Goal: Information Seeking & Learning: Learn about a topic

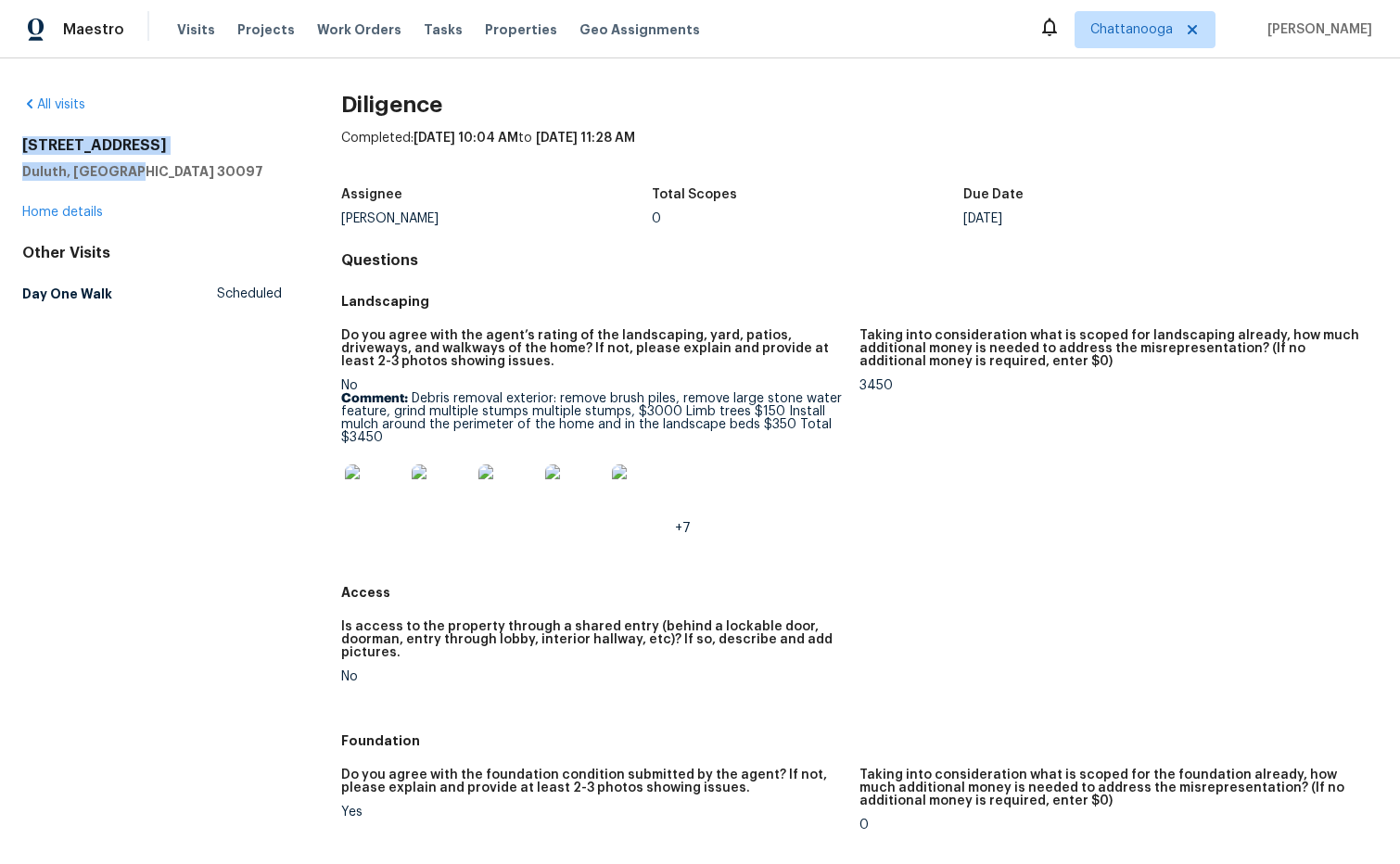
drag, startPoint x: 167, startPoint y: 173, endPoint x: 84, endPoint y: 148, distance: 86.7
click at [12, 149] on div "All visits [STREET_ADDRESS] Home details Other Visits Day One Walk Scheduled Di…" at bounding box center [700, 461] width 1400 height 806
copy div "[STREET_ADDRESS]"
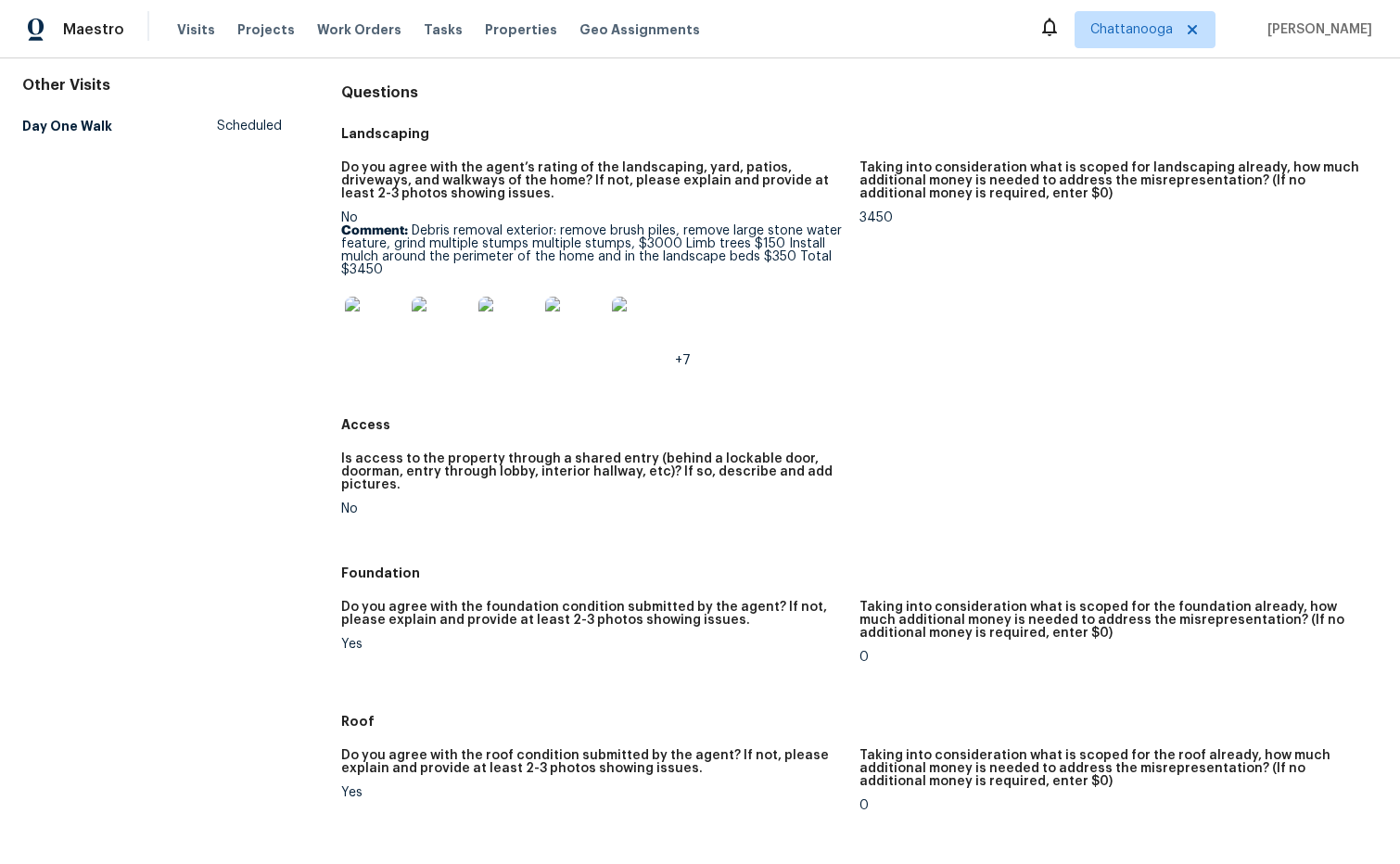
click at [389, 330] on img at bounding box center [374, 326] width 60 height 60
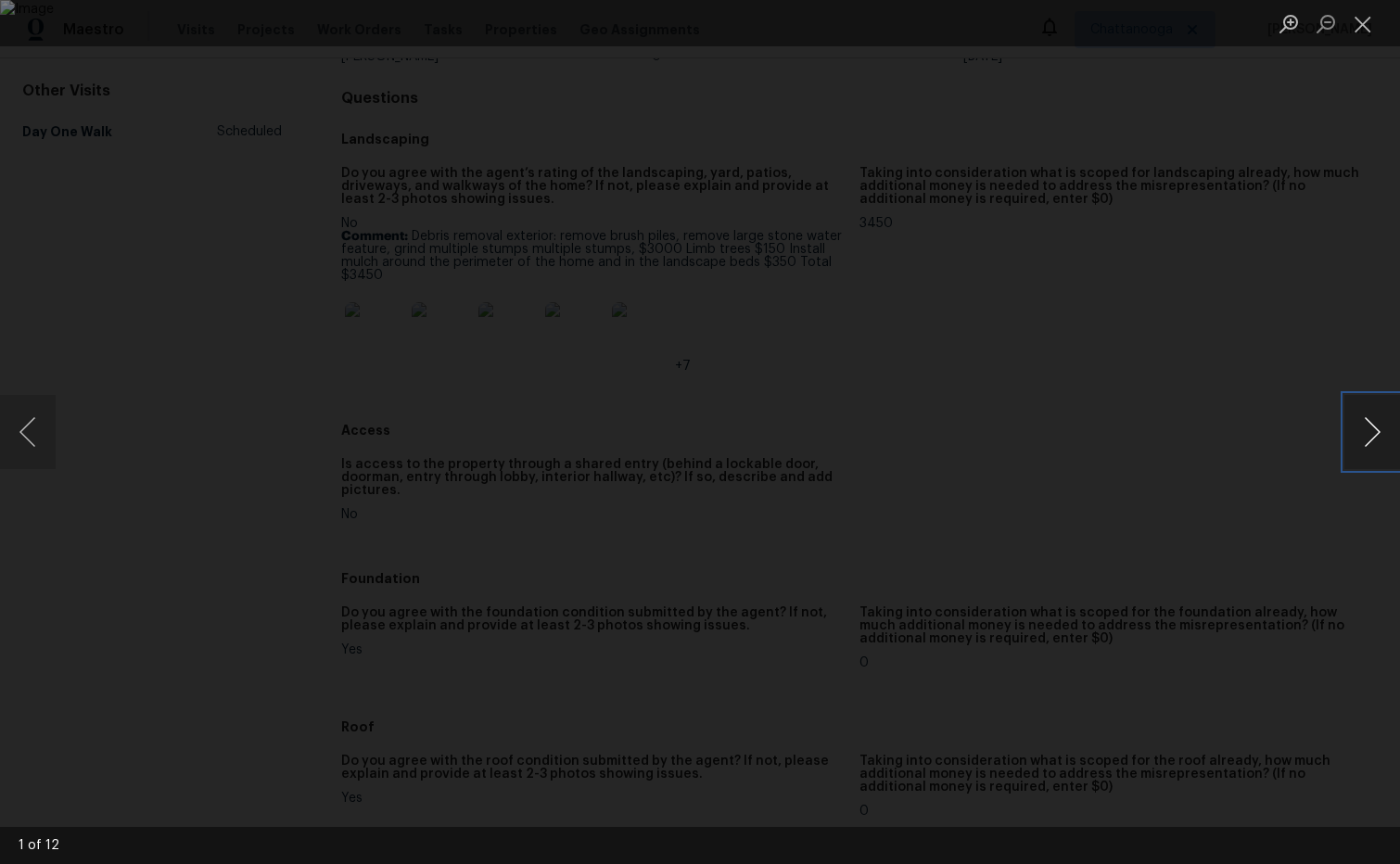
click at [1371, 433] on button "Next image" at bounding box center [1373, 432] width 56 height 74
click at [1369, 433] on button "Next image" at bounding box center [1373, 432] width 56 height 74
click at [1370, 433] on button "Next image" at bounding box center [1373, 432] width 56 height 74
click at [1370, 432] on button "Next image" at bounding box center [1373, 432] width 56 height 74
click at [1370, 433] on button "Next image" at bounding box center [1373, 432] width 56 height 74
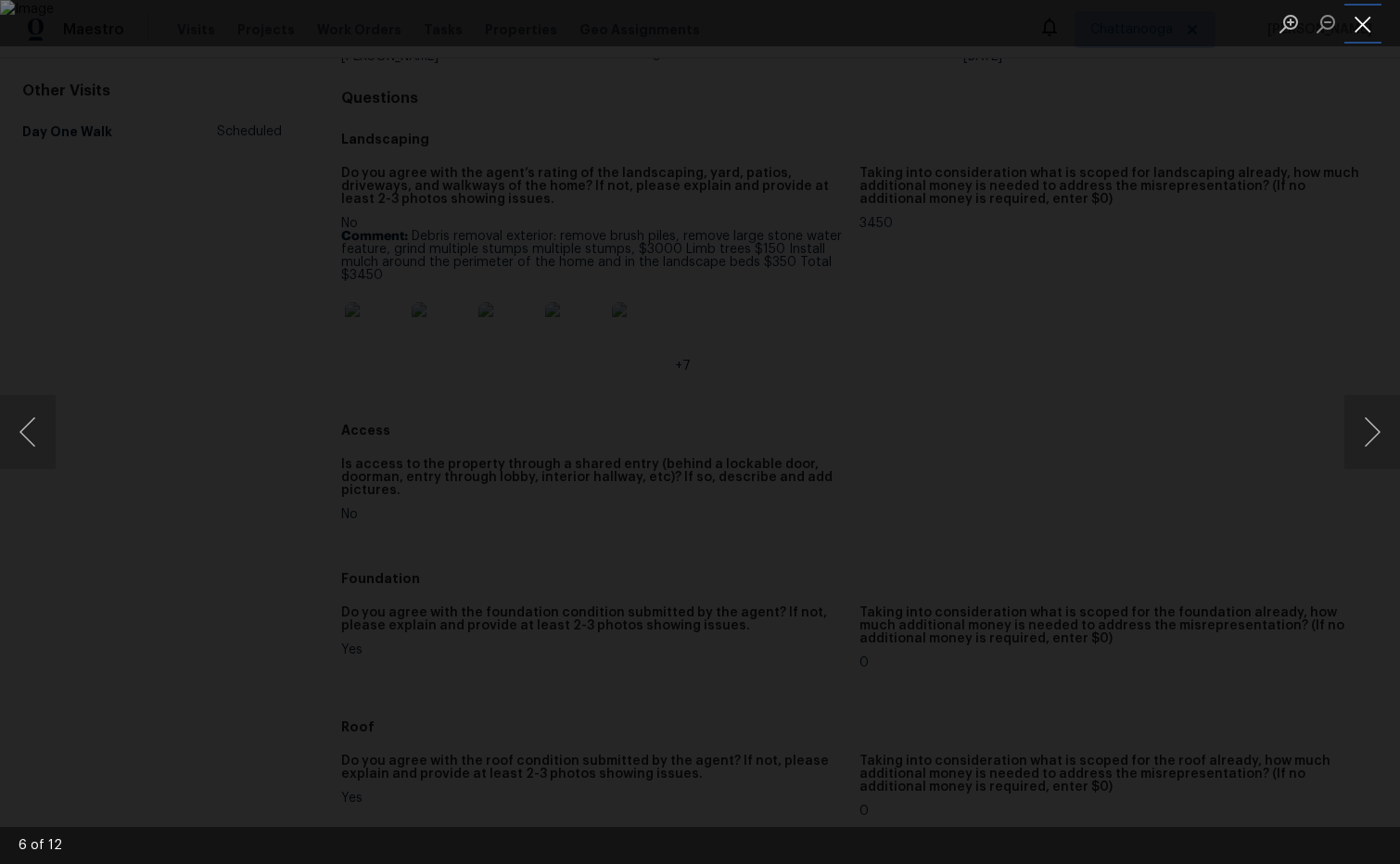
click at [1366, 27] on button "Close lightbox" at bounding box center [1363, 24] width 37 height 32
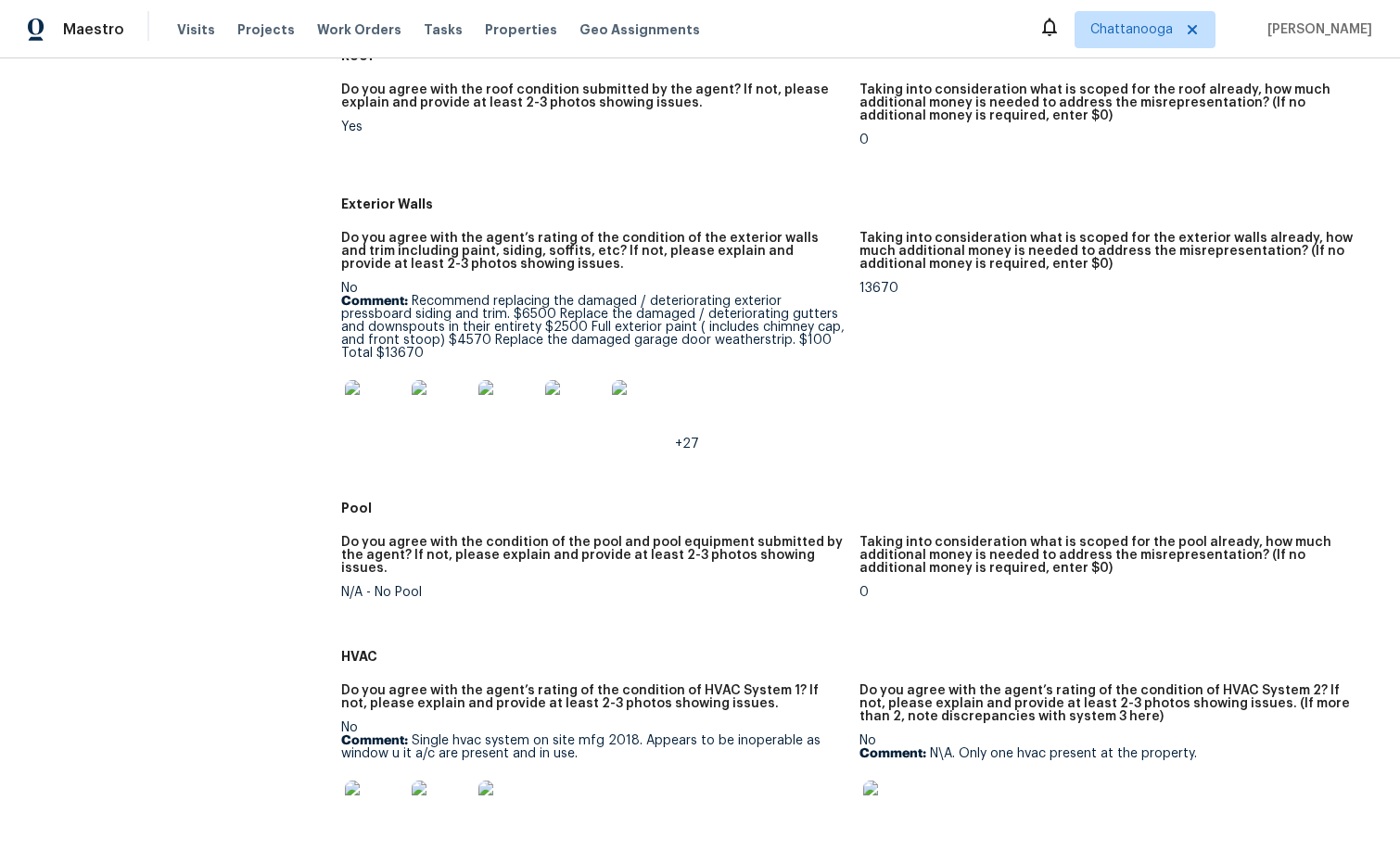
scroll to position [845, 0]
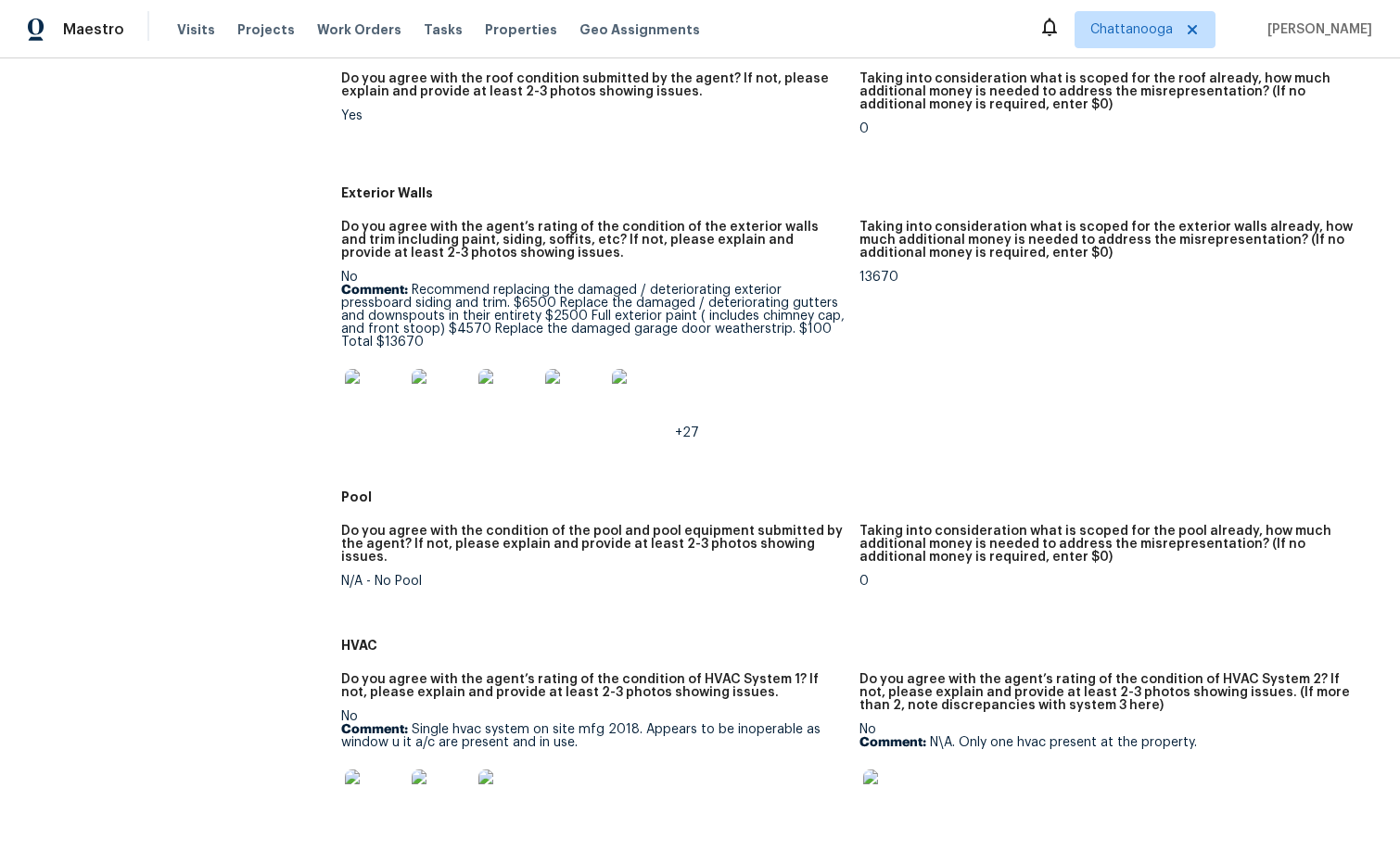
click at [392, 393] on img at bounding box center [374, 398] width 60 height 60
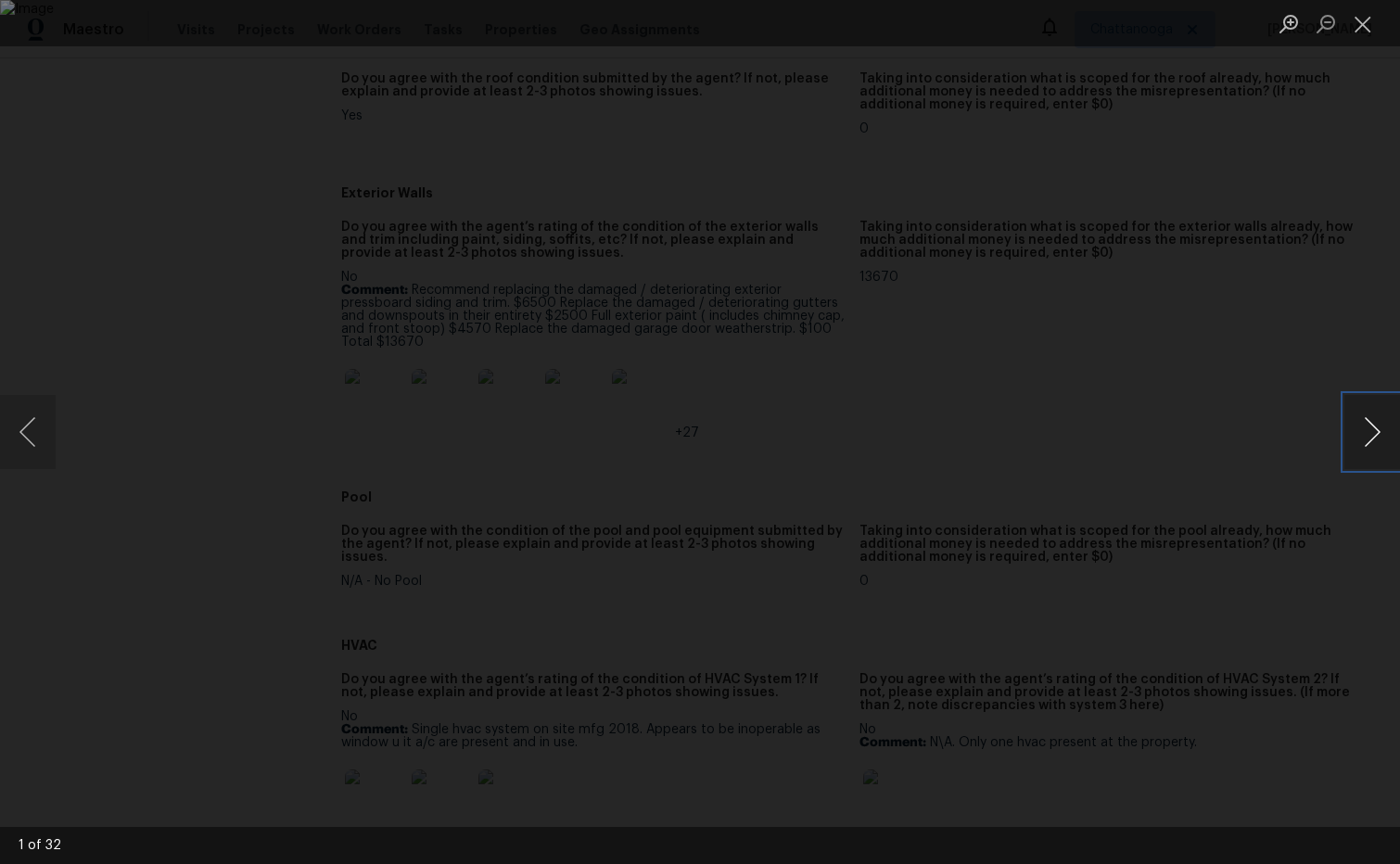
click at [1370, 430] on button "Next image" at bounding box center [1373, 432] width 56 height 74
click at [1369, 430] on button "Next image" at bounding box center [1373, 432] width 56 height 74
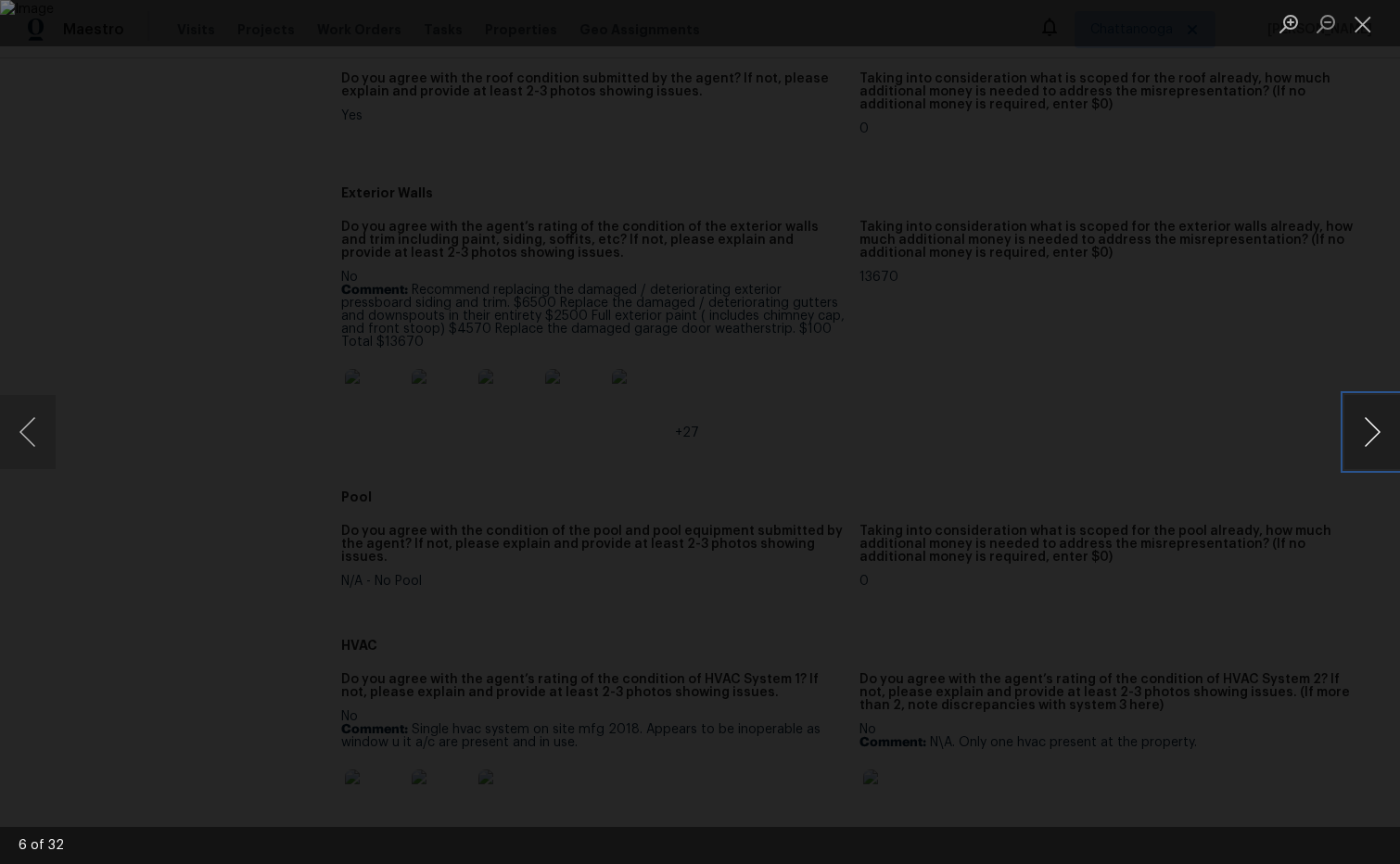
click at [1369, 430] on button "Next image" at bounding box center [1373, 432] width 56 height 74
click at [1365, 25] on button "Close lightbox" at bounding box center [1363, 24] width 37 height 32
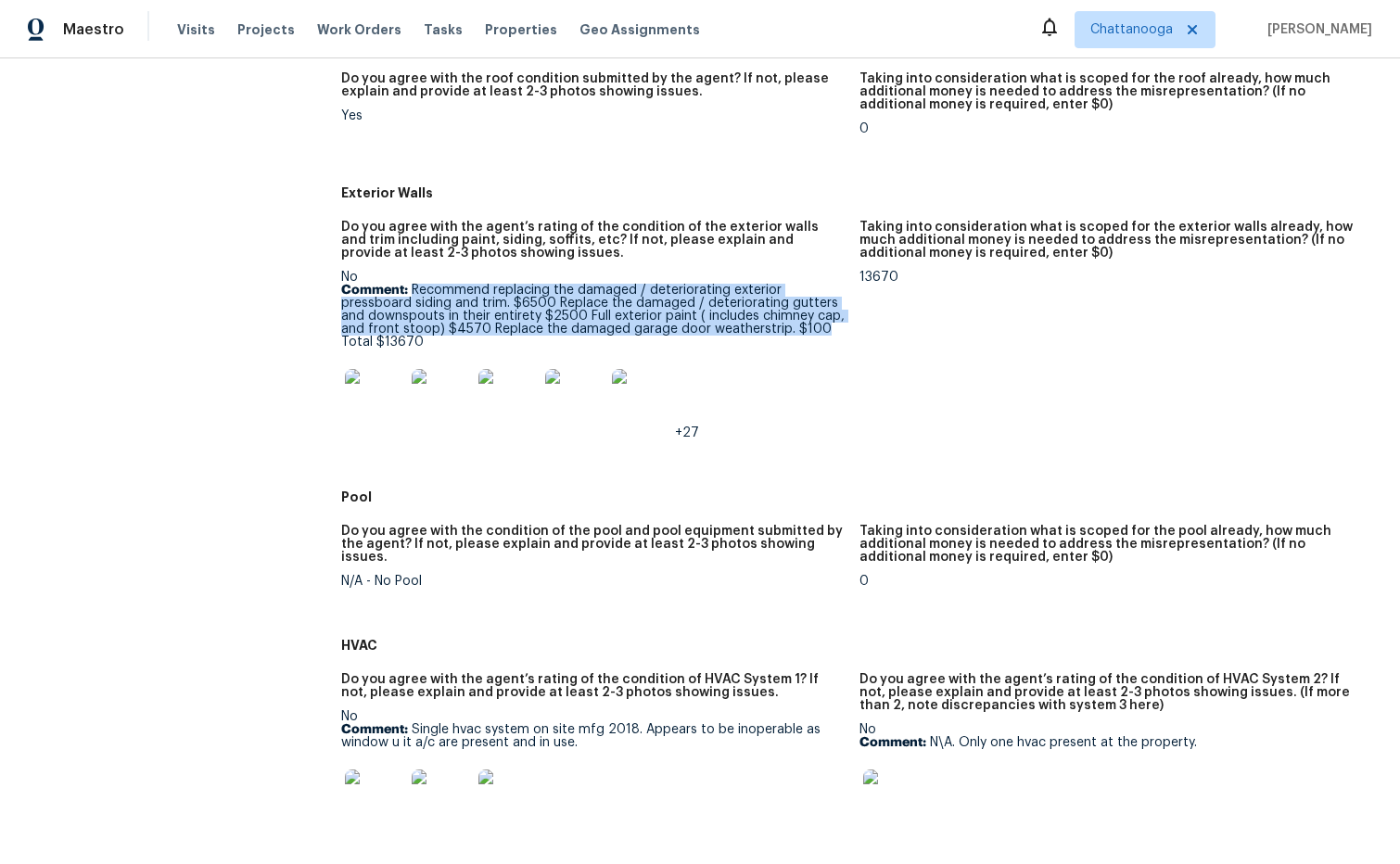
drag, startPoint x: 412, startPoint y: 287, endPoint x: 812, endPoint y: 327, distance: 402.0
click at [821, 331] on p "Comment: Recommend replacing the damaged / deteriorating exterior pressboard si…" at bounding box center [593, 316] width 504 height 65
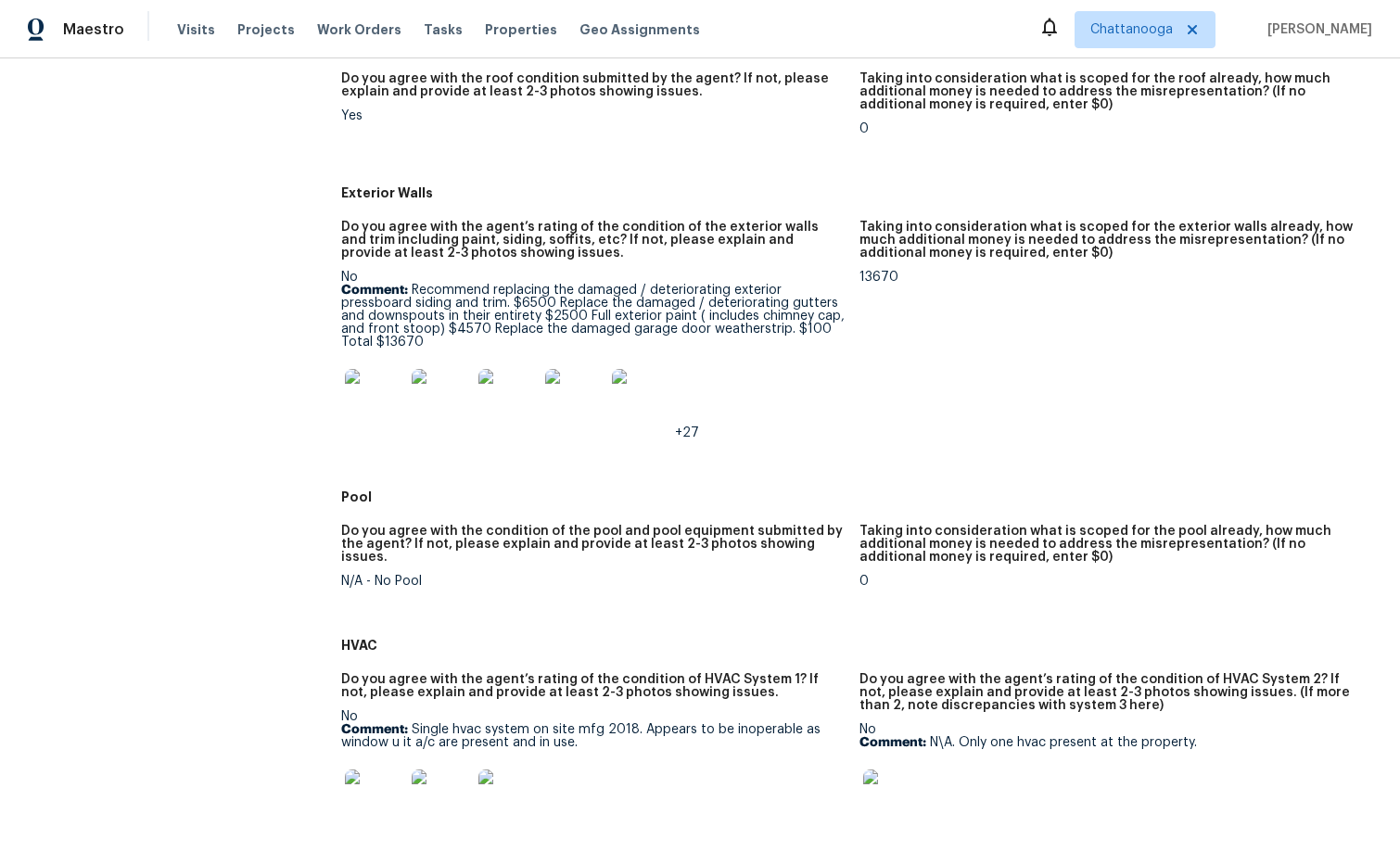
click at [569, 323] on p "Comment: Recommend replacing the damaged / deteriorating exterior pressboard si…" at bounding box center [593, 316] width 504 height 65
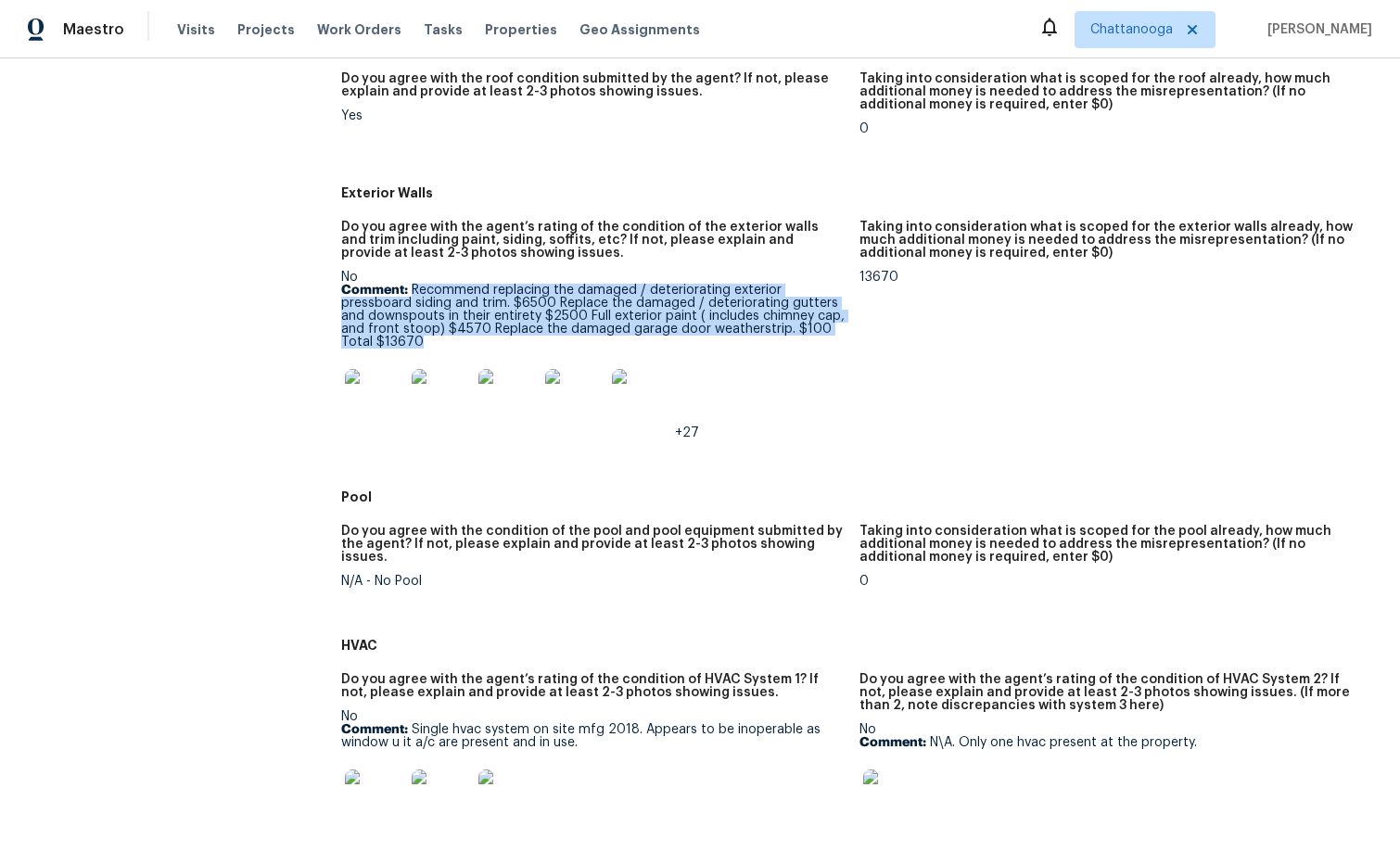
drag, startPoint x: 412, startPoint y: 285, endPoint x: 830, endPoint y: 342, distance: 421.9
click at [836, 337] on p "Comment: Recommend replacing the damaged / deteriorating exterior pressboard si…" at bounding box center [593, 316] width 504 height 65
copy p "Recommend replacing the damaged / deteriorating exterior pressboard siding and …"
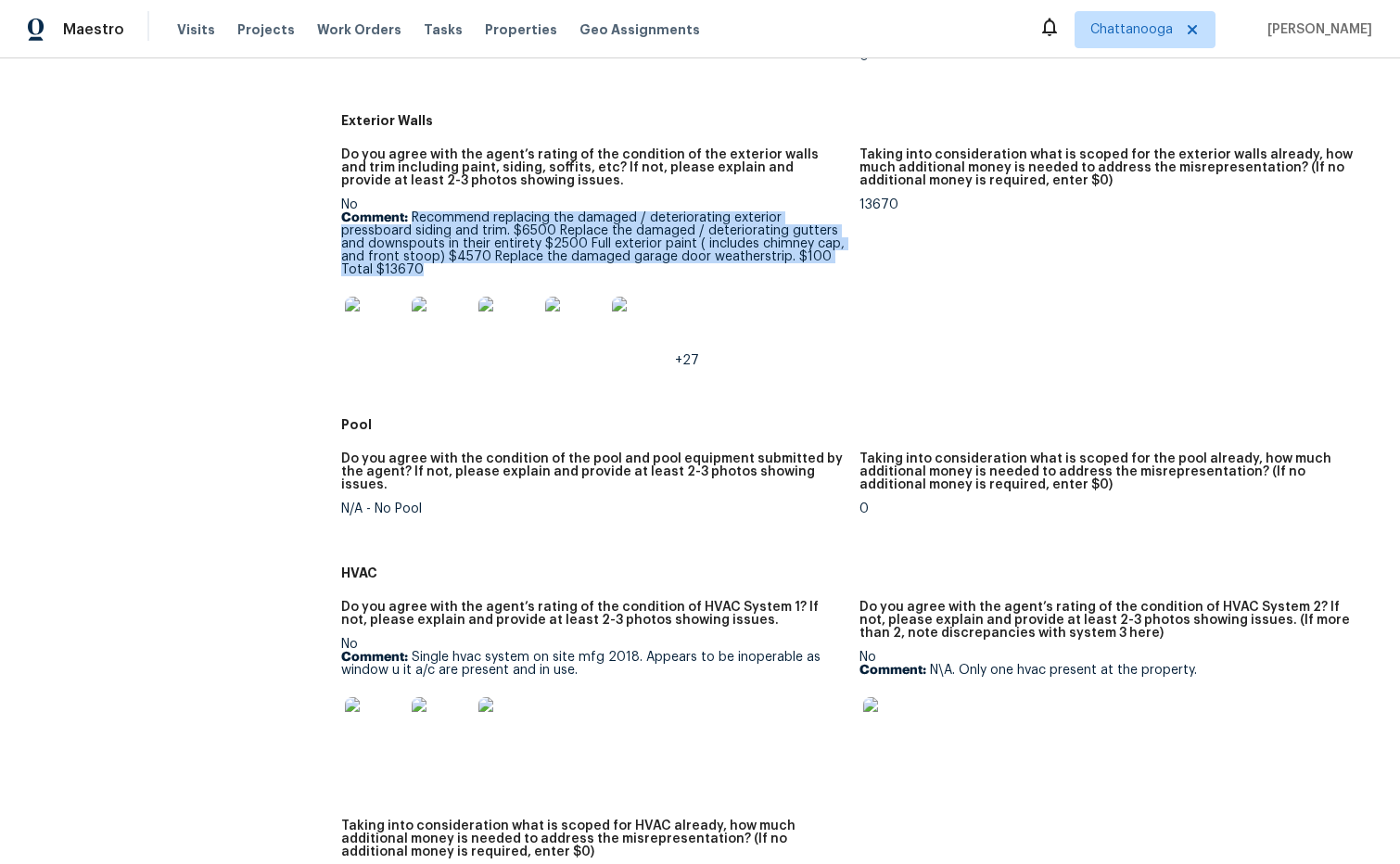
scroll to position [908, 0]
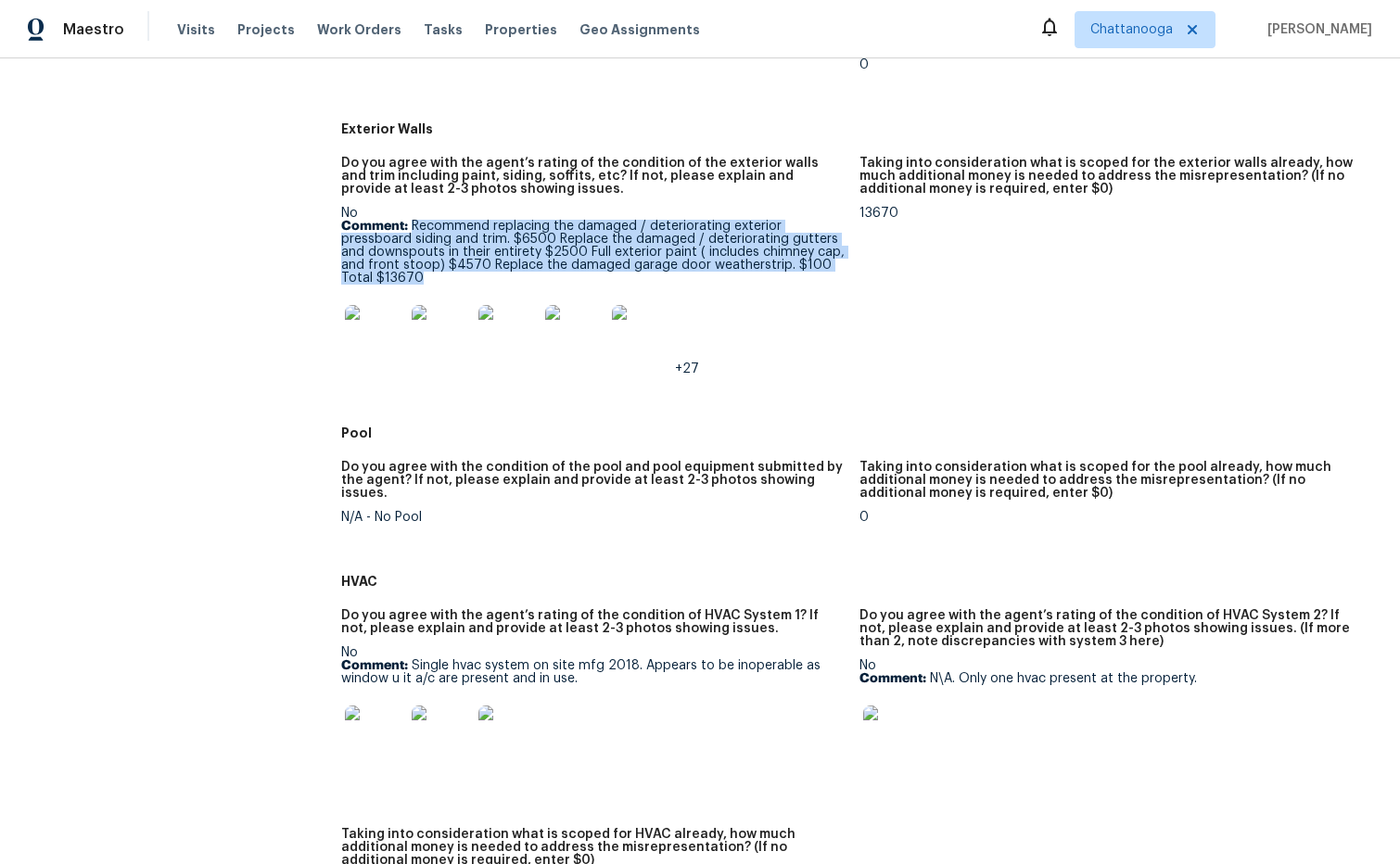
click at [385, 340] on img at bounding box center [374, 335] width 60 height 60
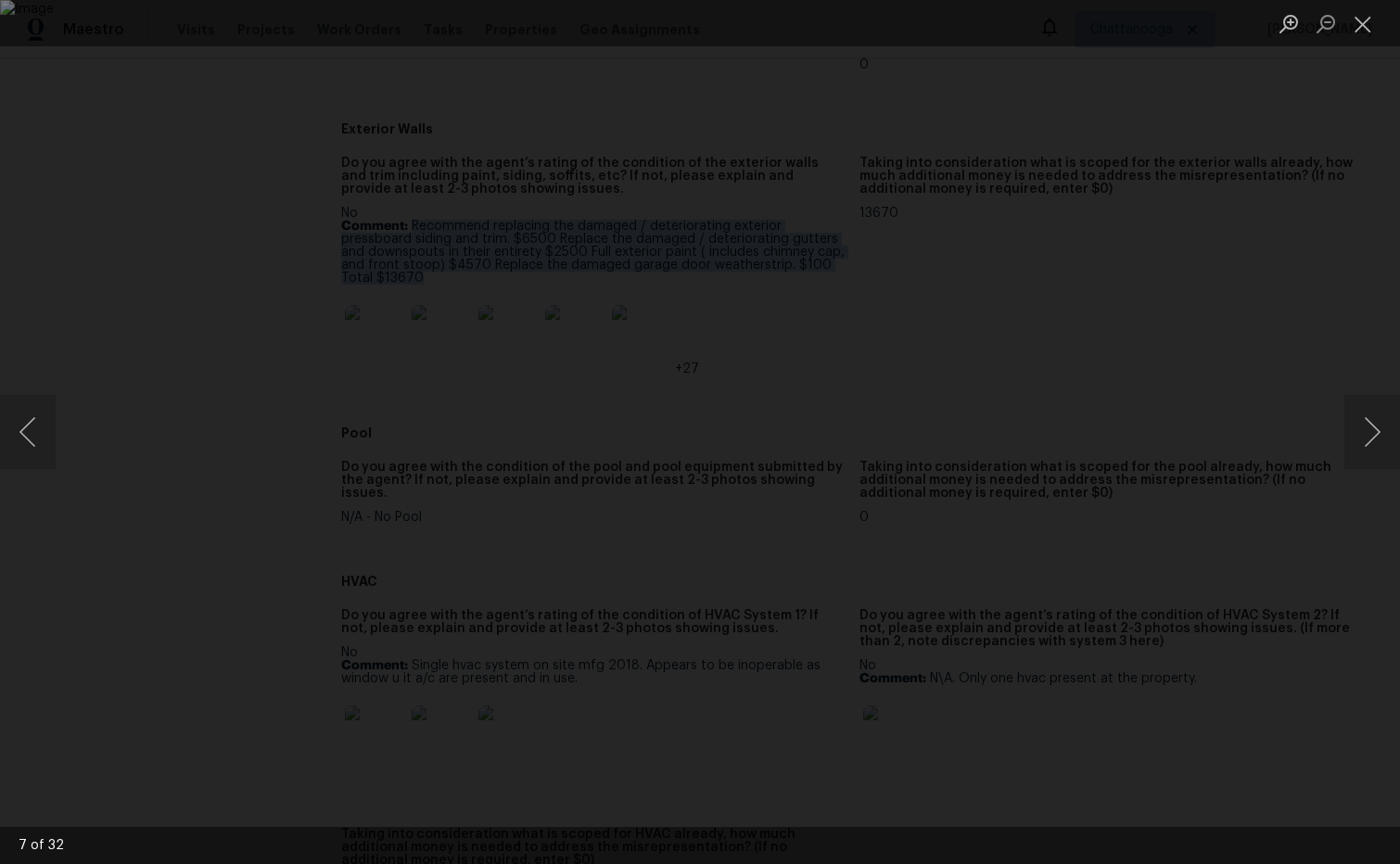
scroll to position [906, 0]
click at [1376, 432] on button "Next image" at bounding box center [1373, 432] width 56 height 74
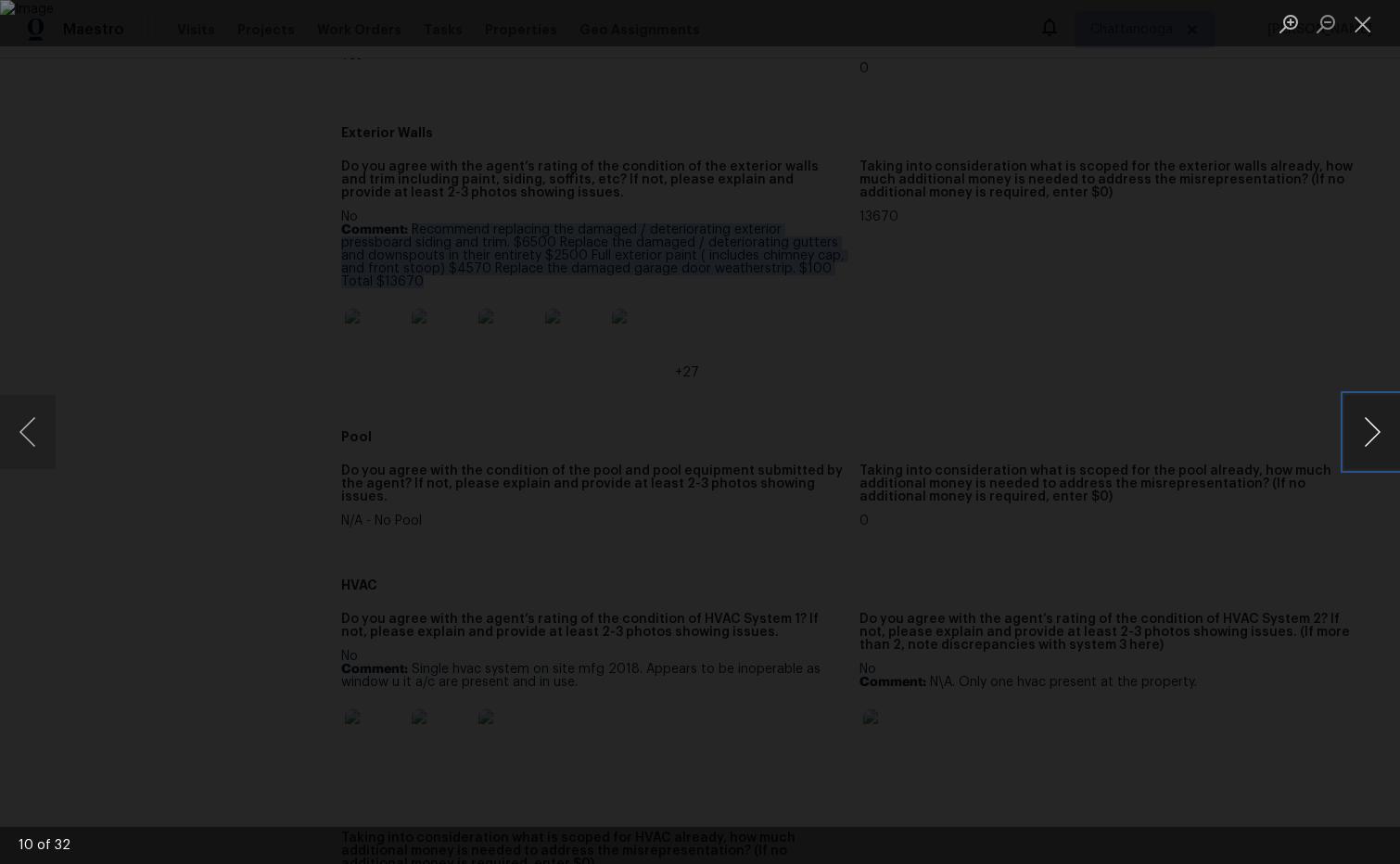
click at [1376, 432] on button "Next image" at bounding box center [1373, 432] width 56 height 74
click at [1375, 432] on button "Next image" at bounding box center [1373, 432] width 56 height 74
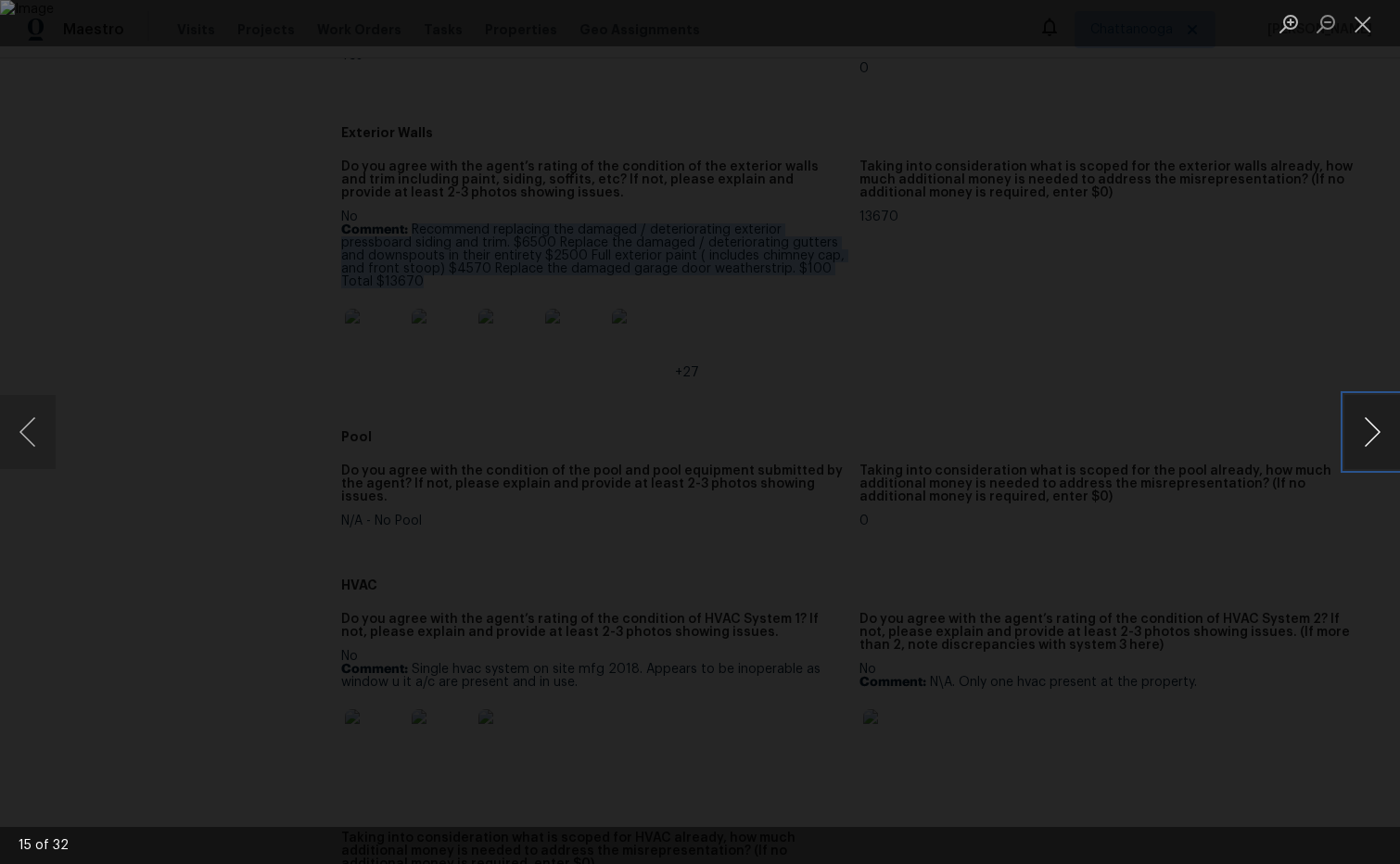
click at [1375, 432] on button "Next image" at bounding box center [1373, 432] width 56 height 74
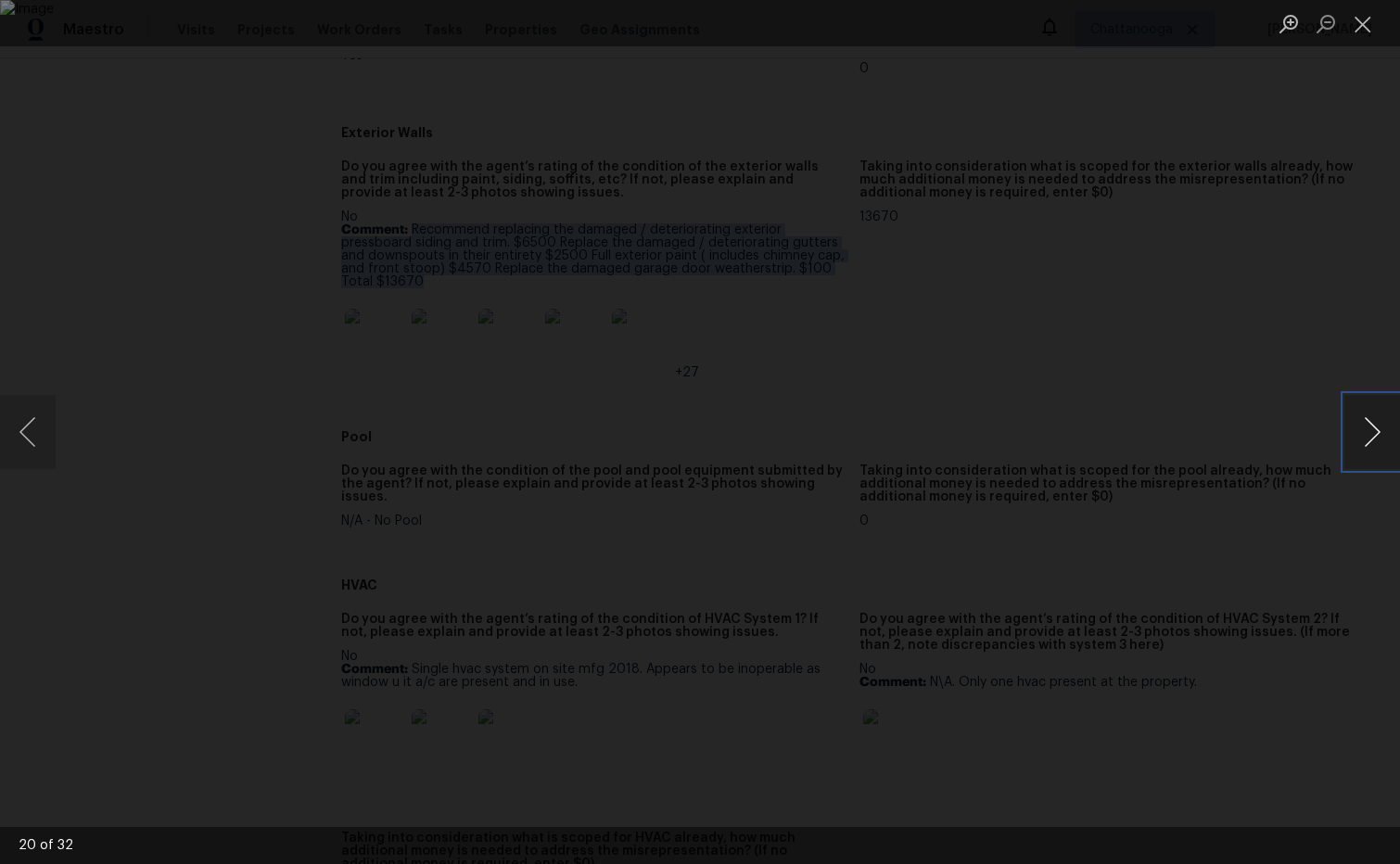
click at [1375, 432] on button "Next image" at bounding box center [1373, 432] width 56 height 74
click at [1374, 433] on button "Next image" at bounding box center [1373, 432] width 56 height 74
click at [1369, 29] on button "Close lightbox" at bounding box center [1363, 24] width 37 height 32
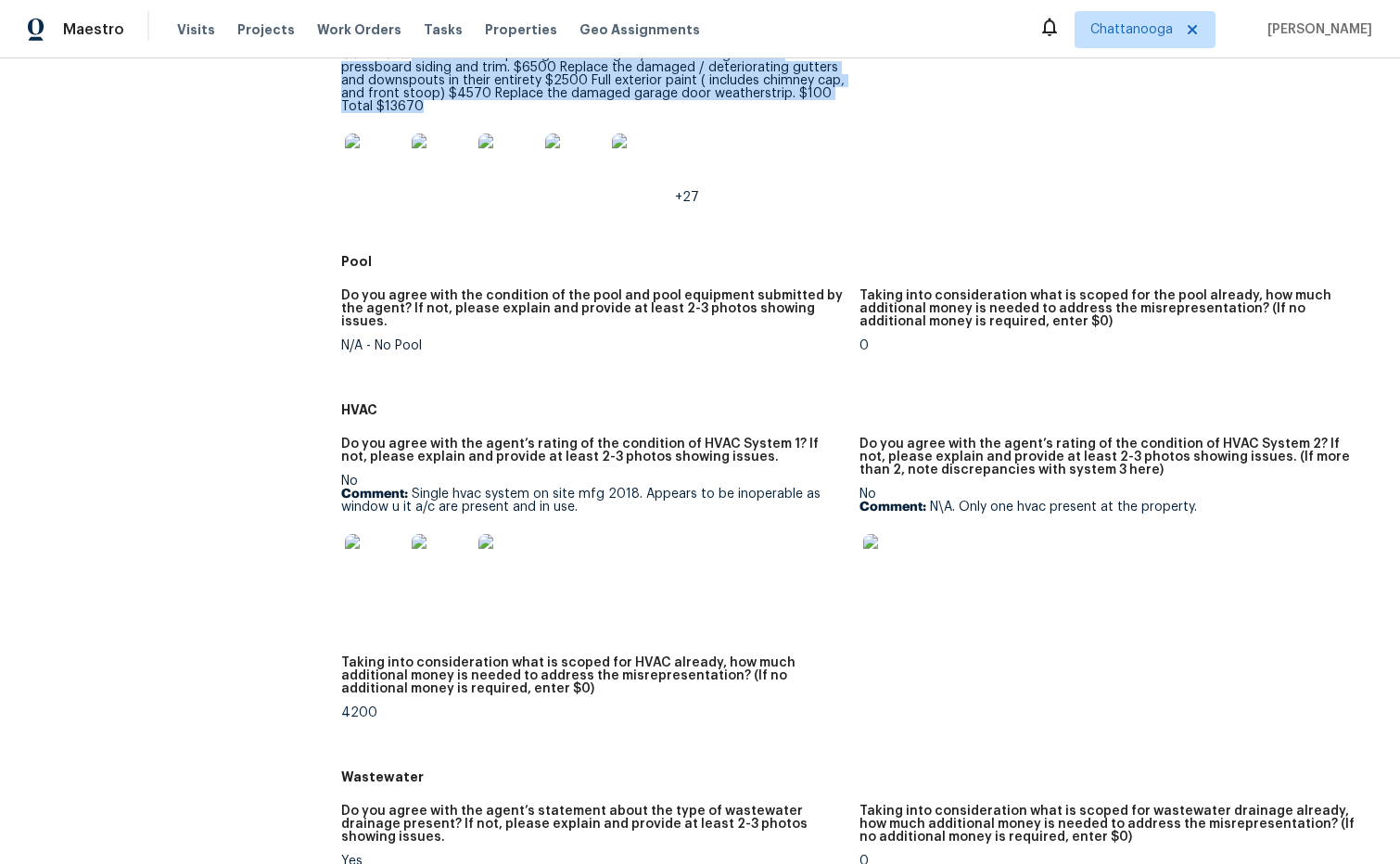
scroll to position [1230, 0]
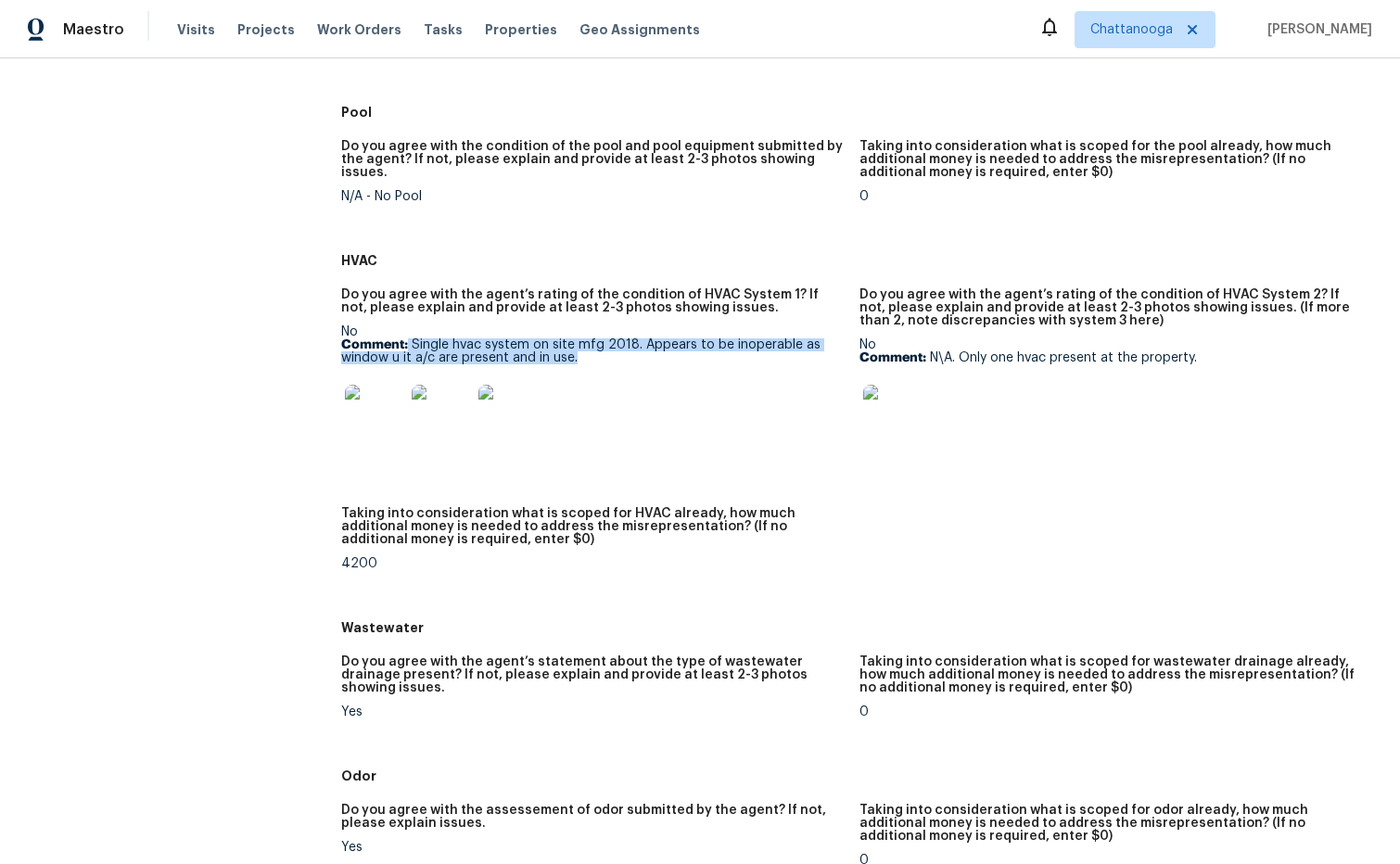
drag, startPoint x: 415, startPoint y: 343, endPoint x: 583, endPoint y: 363, distance: 169.2
click at [583, 363] on p "Comment: Single hvac system on site mfg 2018. Appears to be inoperable as windo…" at bounding box center [593, 351] width 504 height 26
copy p "Single hvac system on site mfg 2018. Appears to be inoperable as window u it a/…"
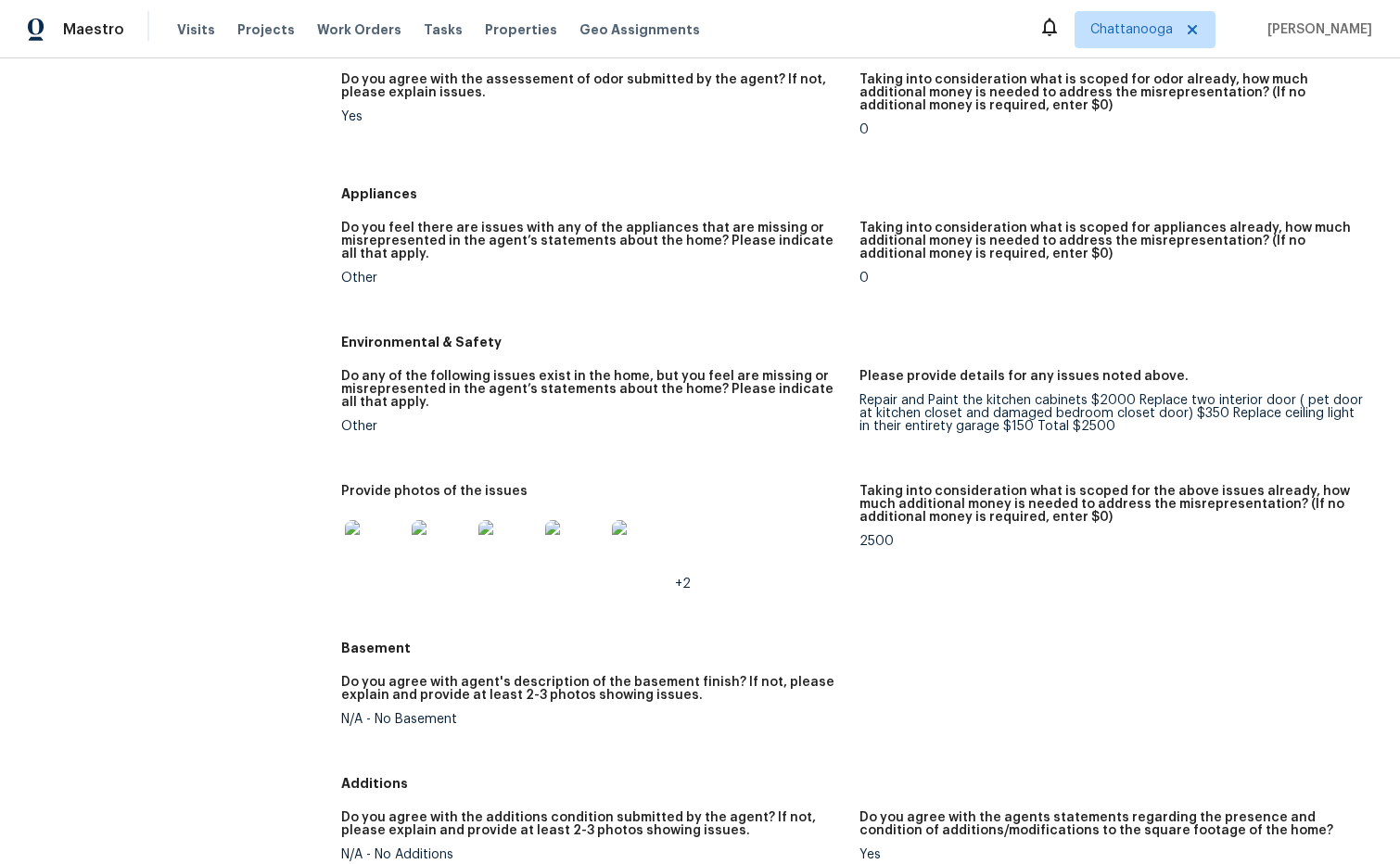
scroll to position [2029, 0]
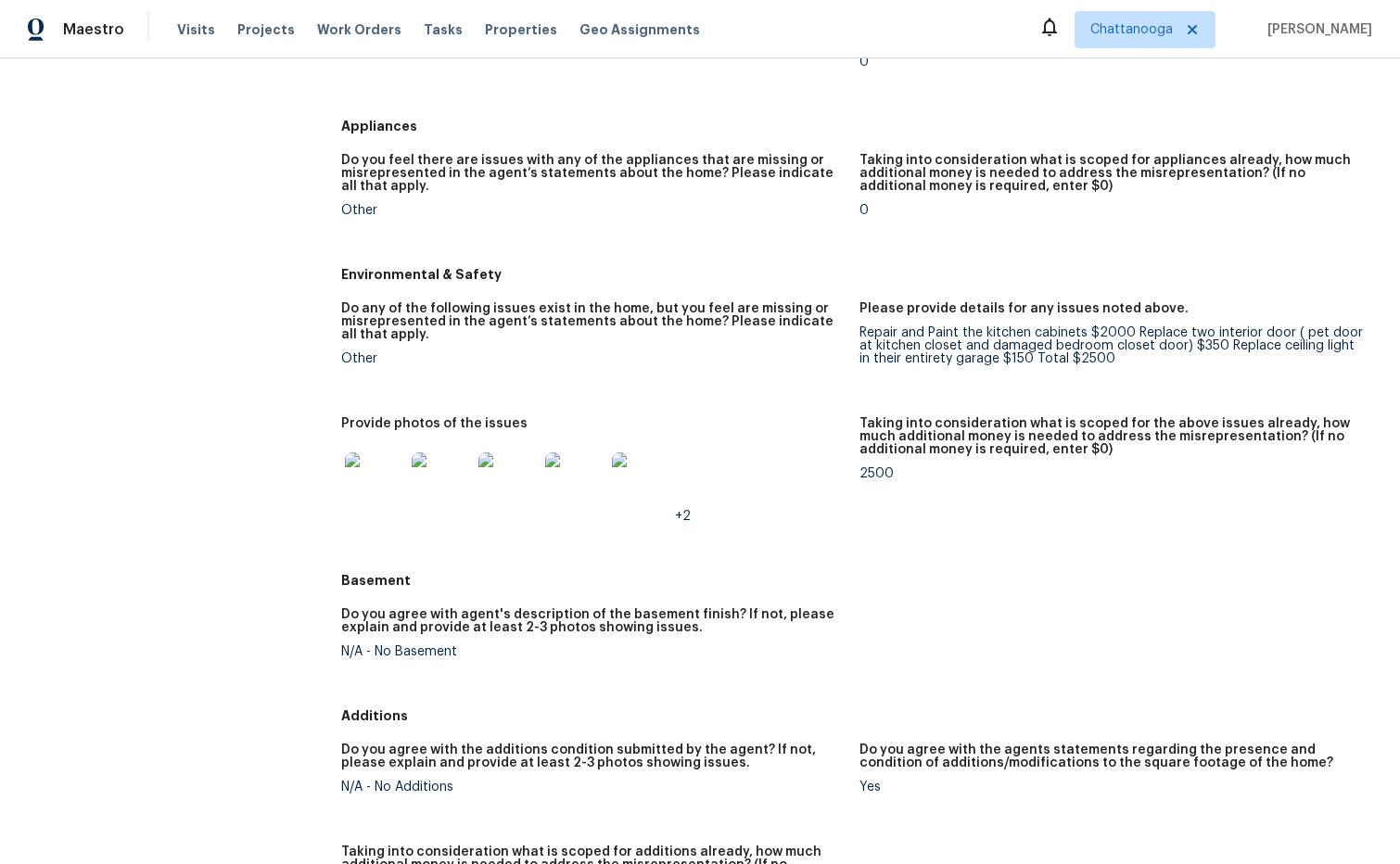
click at [449, 502] on img at bounding box center [441, 482] width 60 height 60
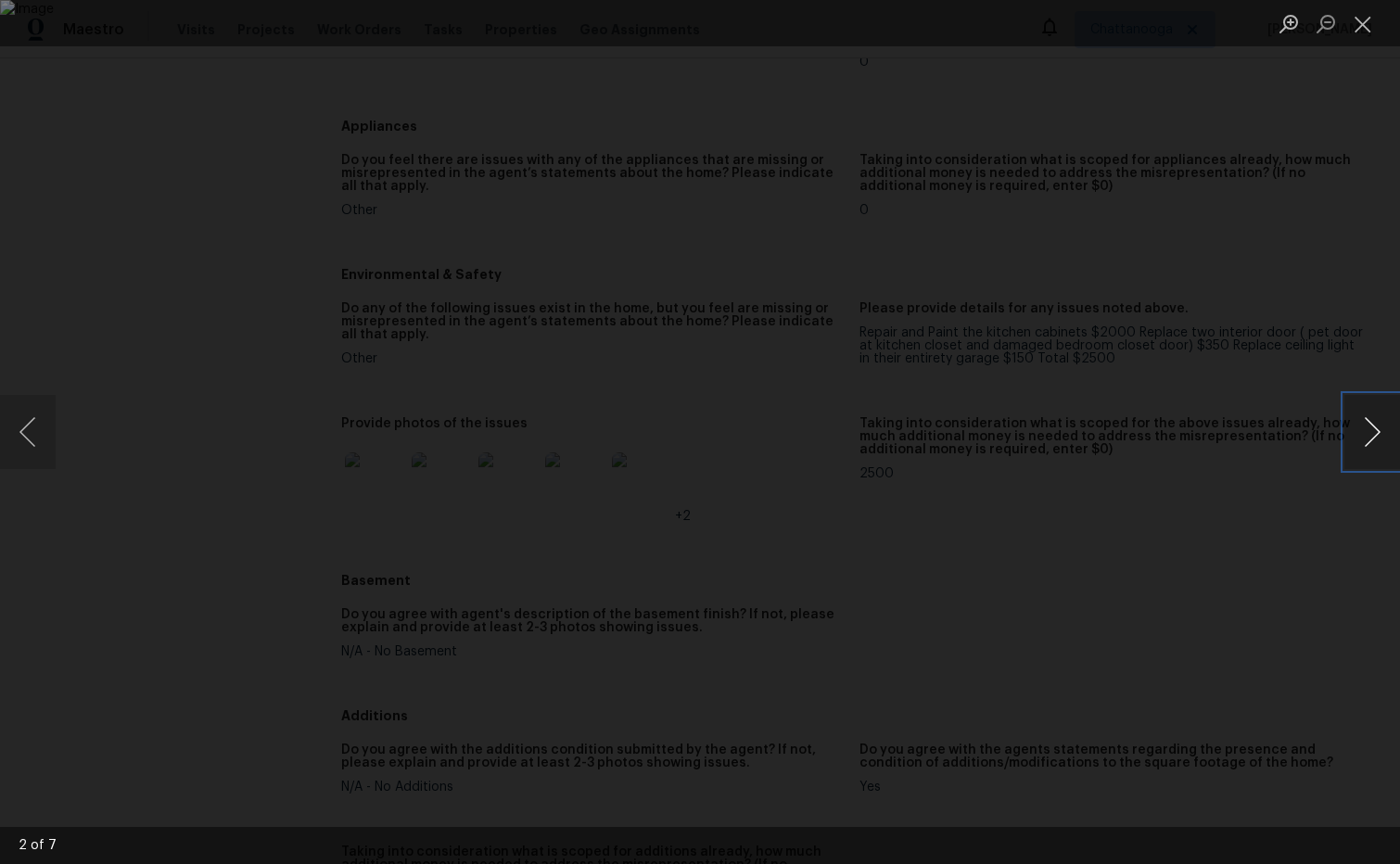
click at [1359, 422] on button "Next image" at bounding box center [1373, 432] width 56 height 74
click at [1359, 428] on button "Next image" at bounding box center [1373, 432] width 56 height 74
drag, startPoint x: 1371, startPoint y: 30, endPoint x: 1349, endPoint y: 43, distance: 25.6
click at [1370, 32] on button "Close lightbox" at bounding box center [1363, 24] width 37 height 32
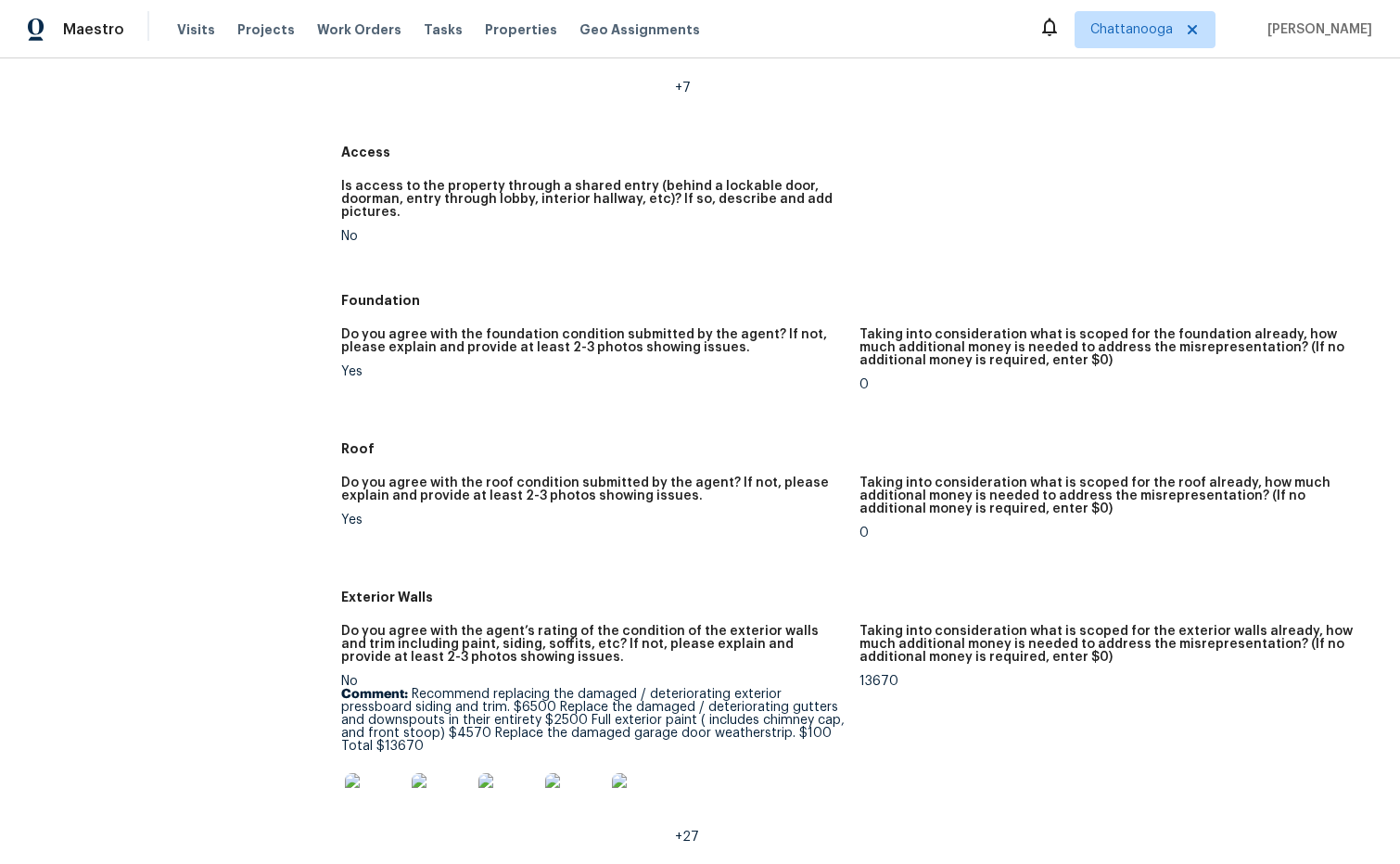
scroll to position [0, 0]
